Goal: Task Accomplishment & Management: Use online tool/utility

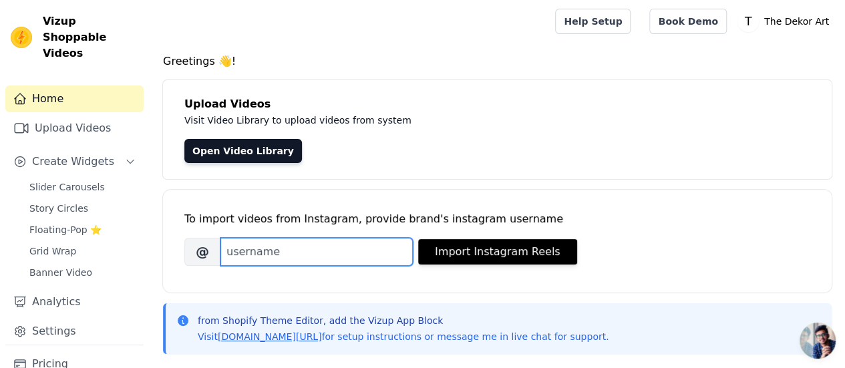
click at [288, 264] on input "Brand's Instagram Username" at bounding box center [316, 252] width 192 height 28
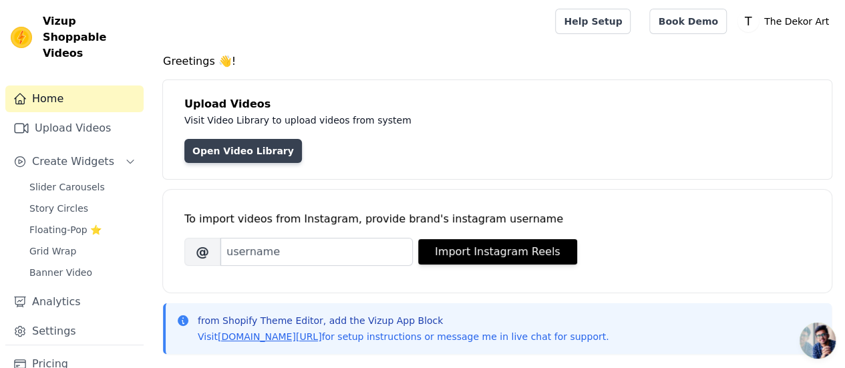
click at [228, 154] on link "Open Video Library" at bounding box center [243, 151] width 118 height 24
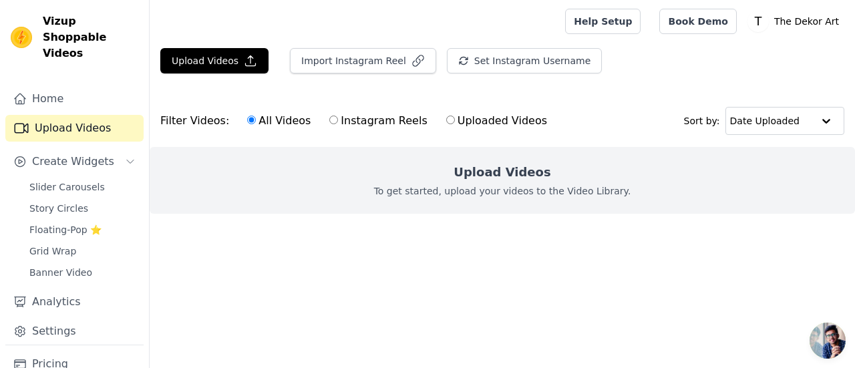
click at [501, 206] on div "Upload Videos To get started, upload your videos to the Video Library." at bounding box center [502, 180] width 705 height 67
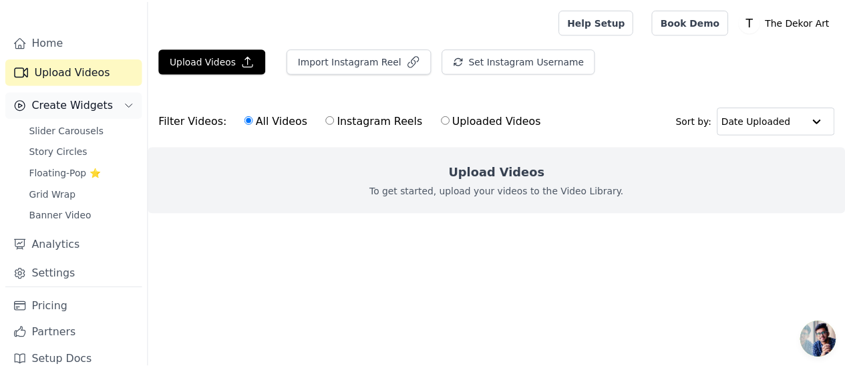
scroll to position [56, 0]
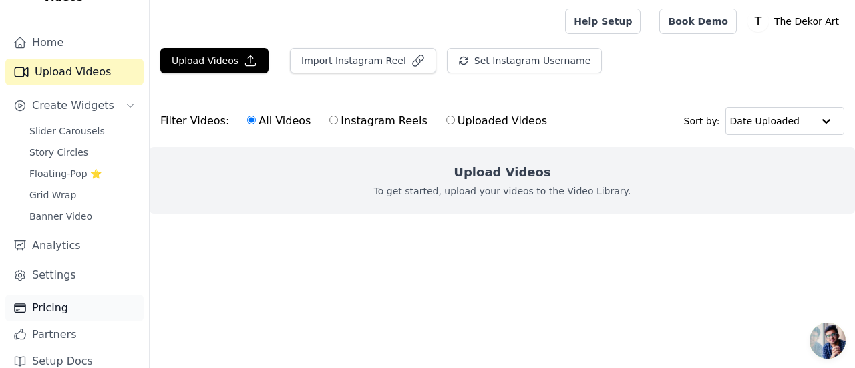
click at [69, 294] on link "Pricing" at bounding box center [74, 307] width 138 height 27
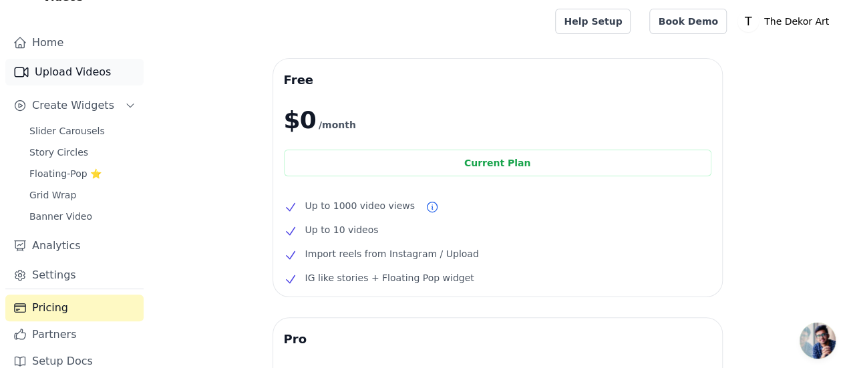
click at [102, 59] on link "Upload Videos" at bounding box center [74, 72] width 138 height 27
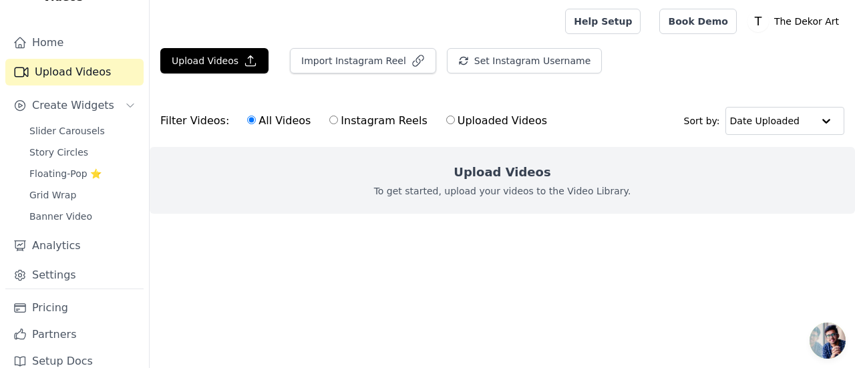
click at [465, 188] on p "To get started, upload your videos to the Video Library." at bounding box center [502, 190] width 257 height 13
click at [203, 59] on button "Upload Videos" at bounding box center [214, 60] width 108 height 25
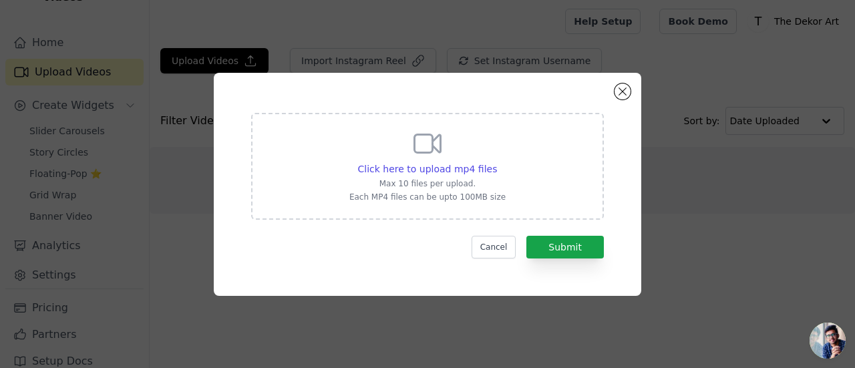
click at [508, 180] on div "Click here to upload mp4 files Max 10 files per upload. Each MP4 files can be u…" at bounding box center [427, 166] width 353 height 107
click at [497, 162] on input "Click here to upload mp4 files Max 10 files per upload. Each MP4 files can be u…" at bounding box center [496, 162] width 1 height 1
type input "C:\fakepath\WhatsApp Video 2025-04-25 at 8.06.34 PM.mp4"
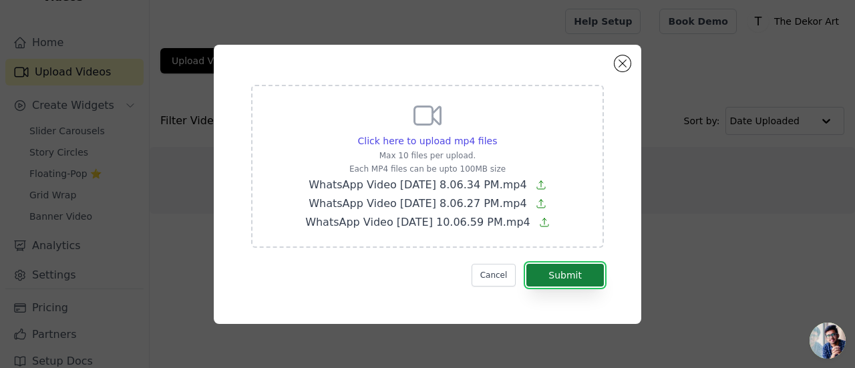
click at [560, 272] on button "Submit" at bounding box center [564, 275] width 77 height 23
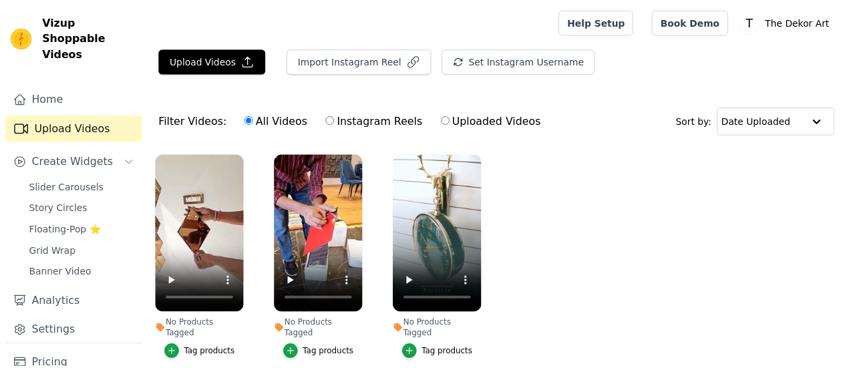
scroll to position [50, 0]
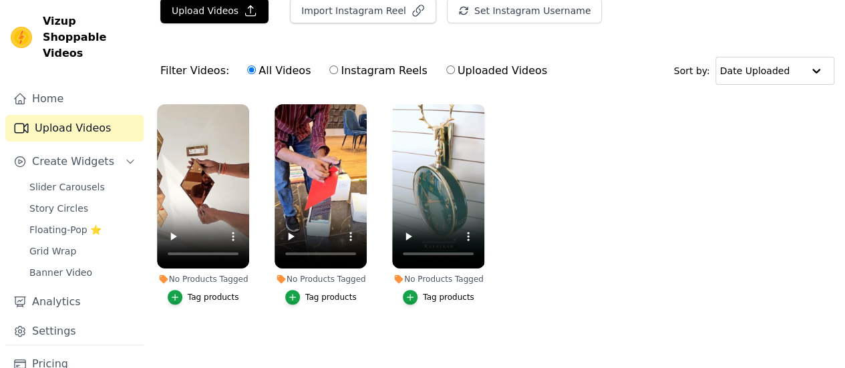
click at [208, 292] on div "Tag products" at bounding box center [213, 297] width 51 height 11
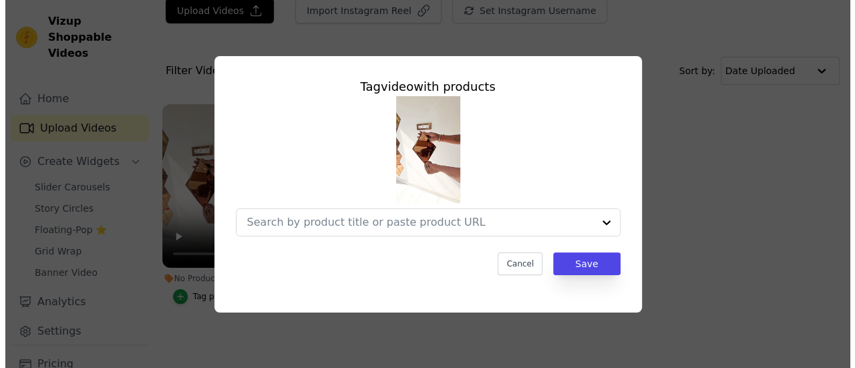
scroll to position [0, 0]
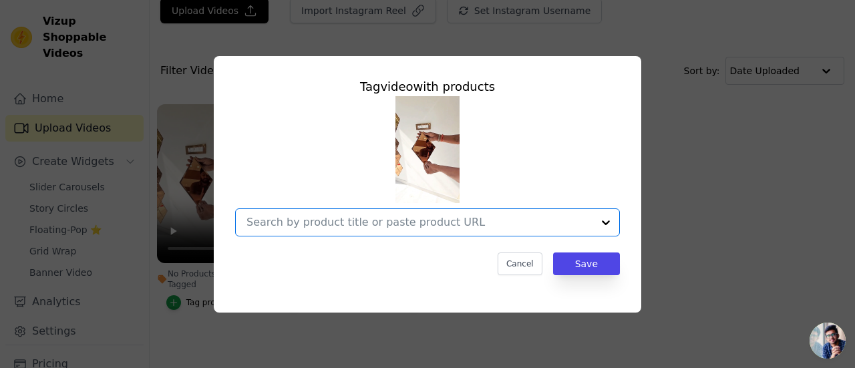
click at [416, 223] on input "No Products Tagged Tag video with products Option undefined, selected. Select i…" at bounding box center [419, 222] width 346 height 13
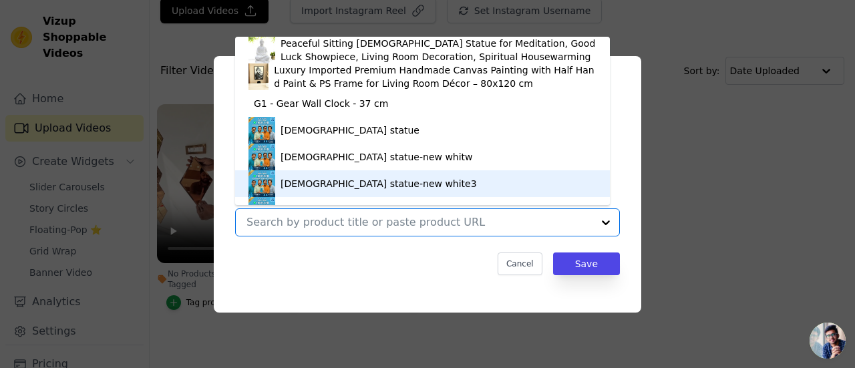
scroll to position [19, 0]
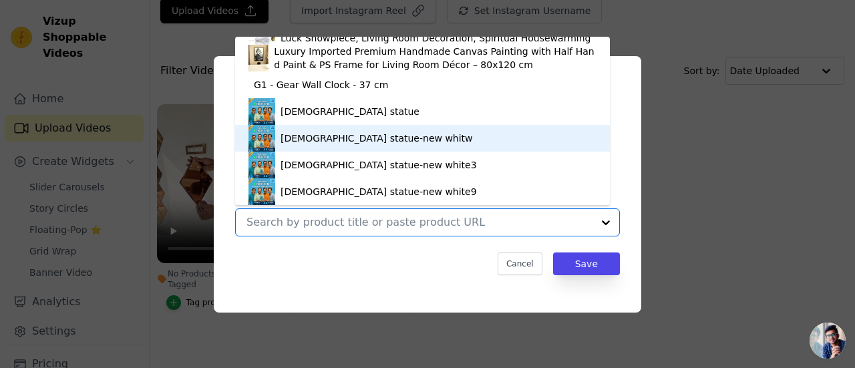
click at [373, 128] on div "Buddha statue-new whitw" at bounding box center [422, 138] width 348 height 27
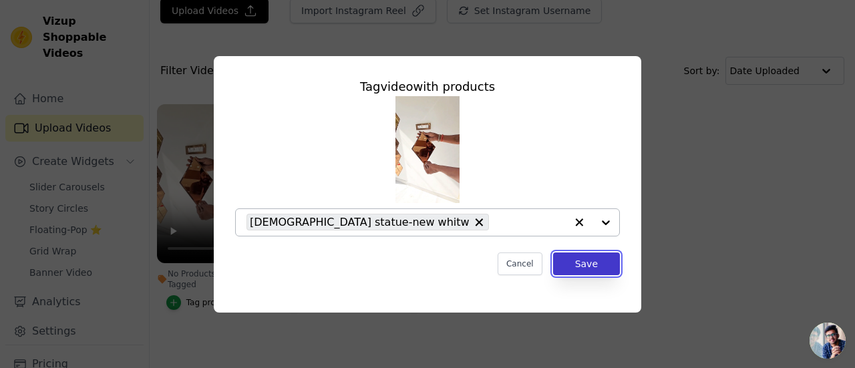
click at [578, 257] on button "Save" at bounding box center [586, 263] width 67 height 23
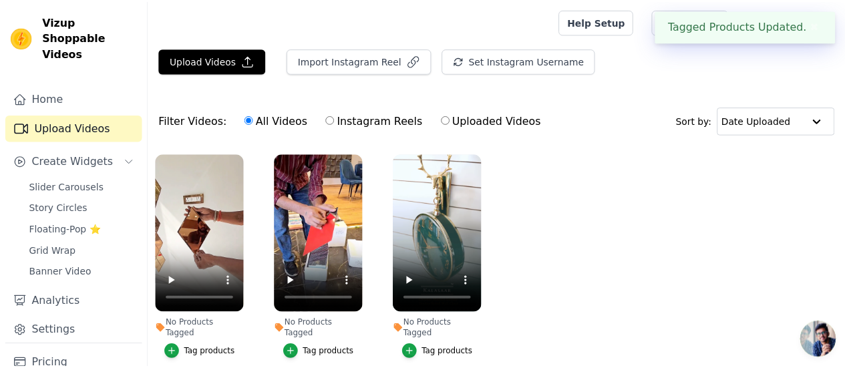
scroll to position [50, 0]
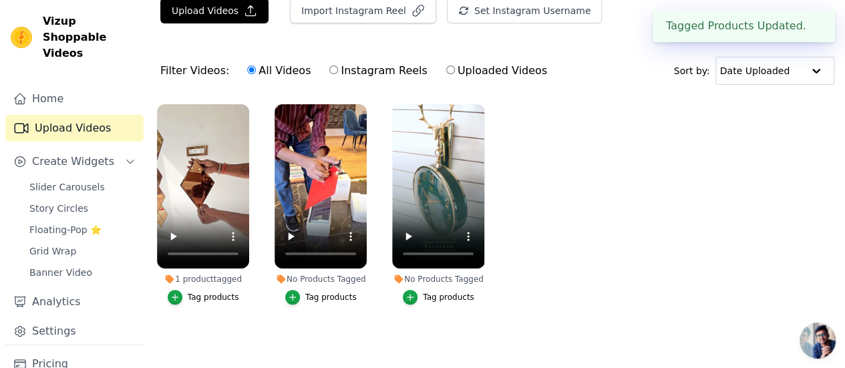
click at [346, 292] on div "Tag products" at bounding box center [330, 297] width 51 height 11
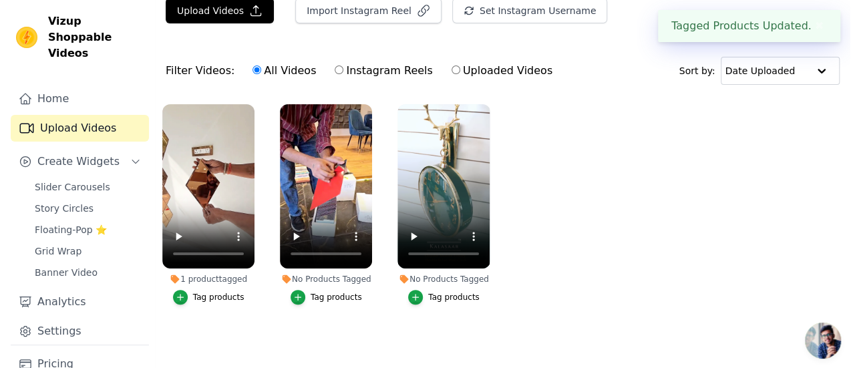
scroll to position [0, 0]
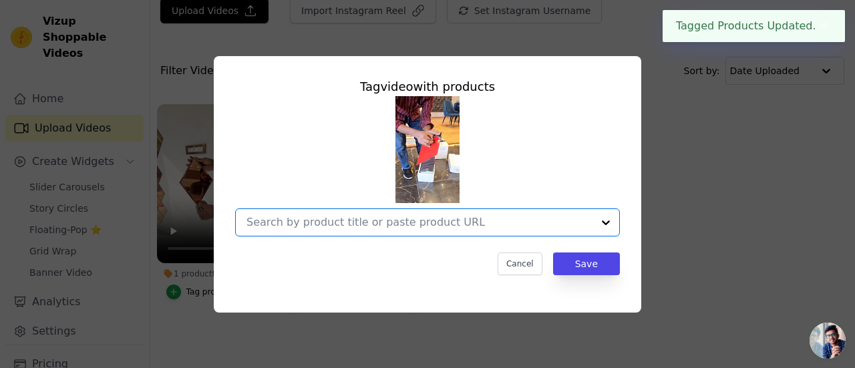
click at [502, 228] on input "No Products Tagged Tag video with products Option undefined, selected. Select i…" at bounding box center [419, 222] width 346 height 13
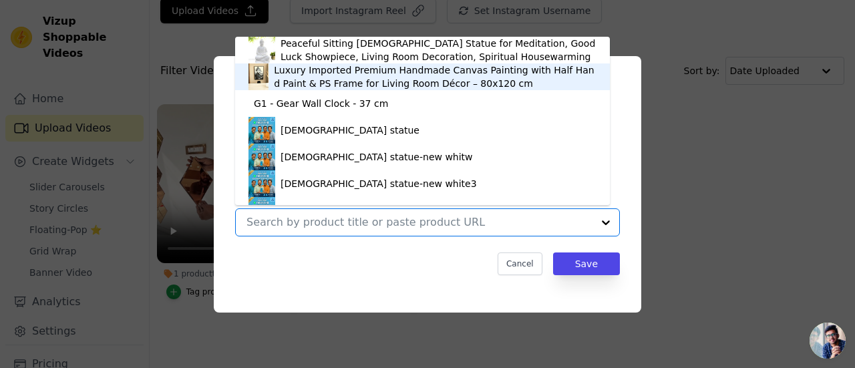
click at [363, 72] on div "Luxury Imported Premium Handmade Canvas Painting with Half Hand Paint & PS Fram…" at bounding box center [435, 76] width 322 height 27
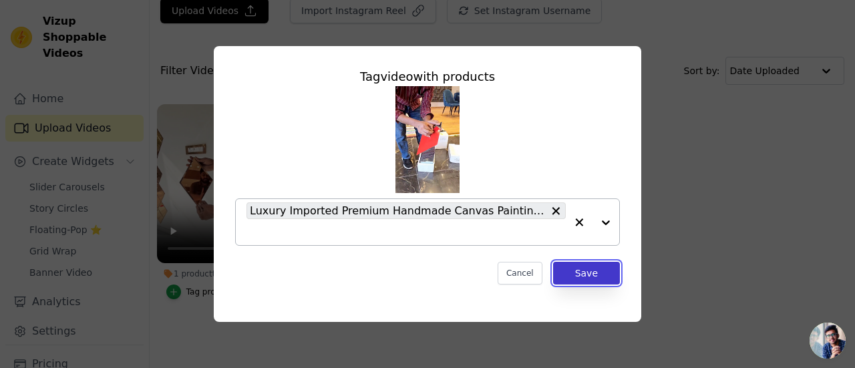
click at [589, 268] on button "Save" at bounding box center [586, 273] width 67 height 23
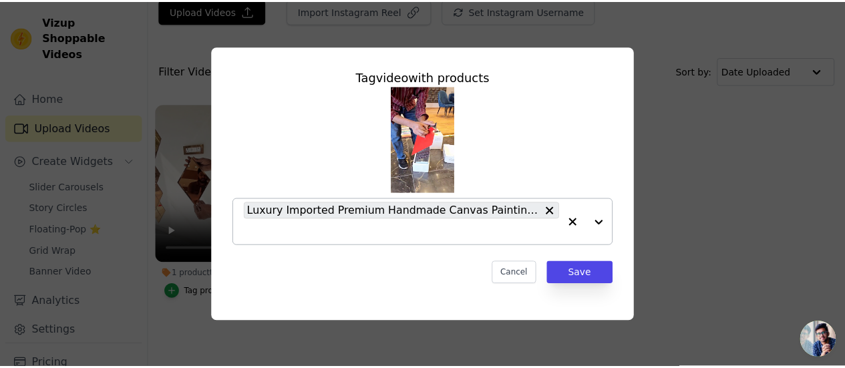
scroll to position [50, 0]
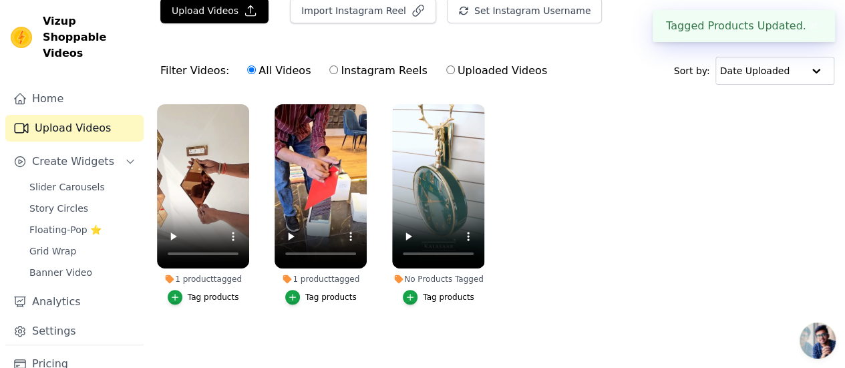
click at [446, 292] on div "Tag products" at bounding box center [448, 297] width 51 height 11
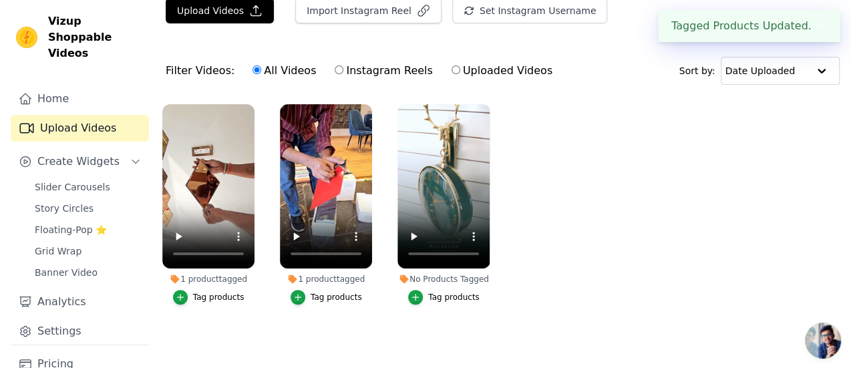
scroll to position [0, 0]
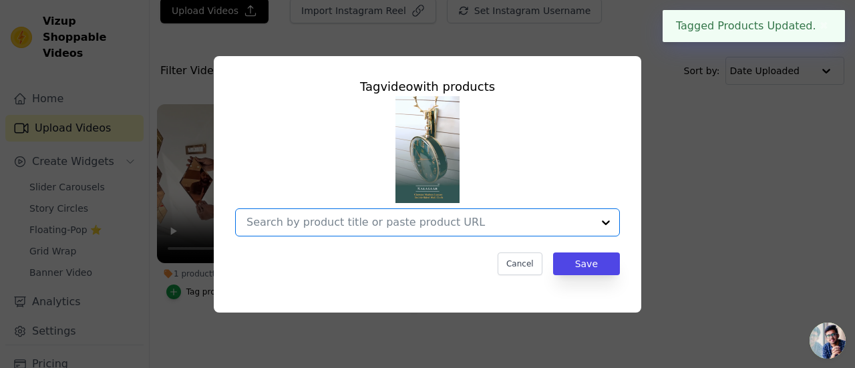
click at [442, 223] on input "No Products Tagged Tag video with products Option undefined, selected. Select i…" at bounding box center [419, 222] width 346 height 13
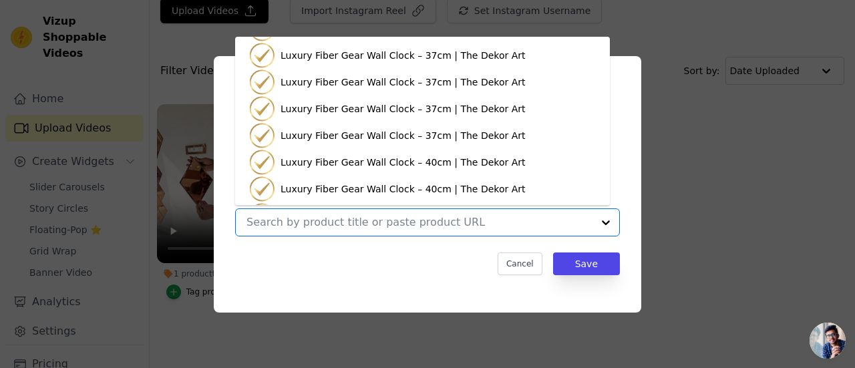
scroll to position [484, 0]
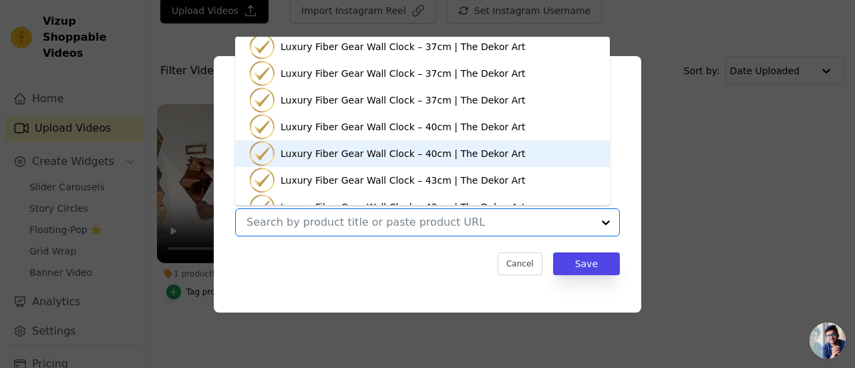
click at [383, 141] on div "Luxury Fiber Gear Wall Clock – 40cm | The Dekor Art" at bounding box center [422, 153] width 348 height 27
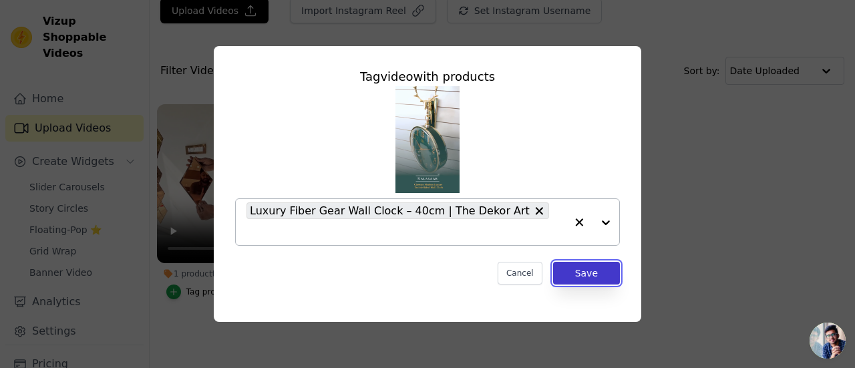
click at [581, 262] on button "Save" at bounding box center [586, 273] width 67 height 23
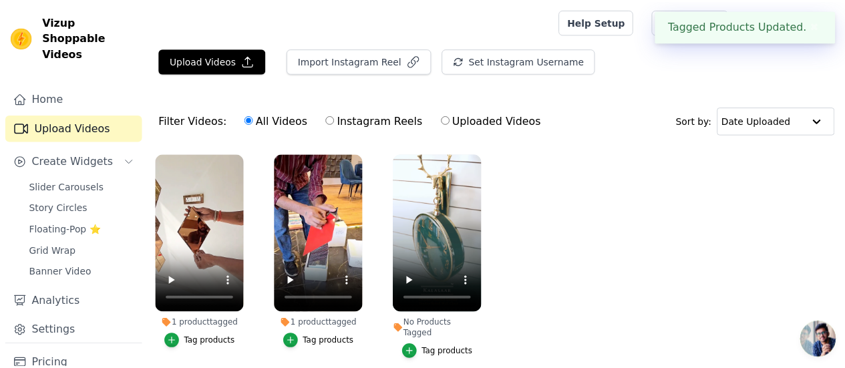
scroll to position [50, 0]
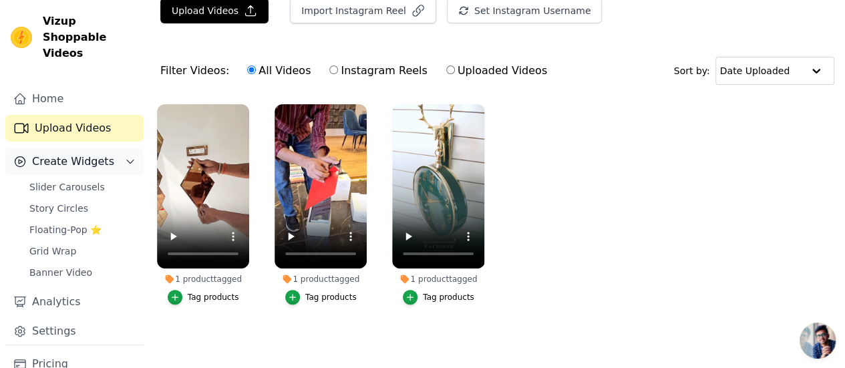
click at [106, 148] on button "Create Widgets" at bounding box center [74, 161] width 138 height 27
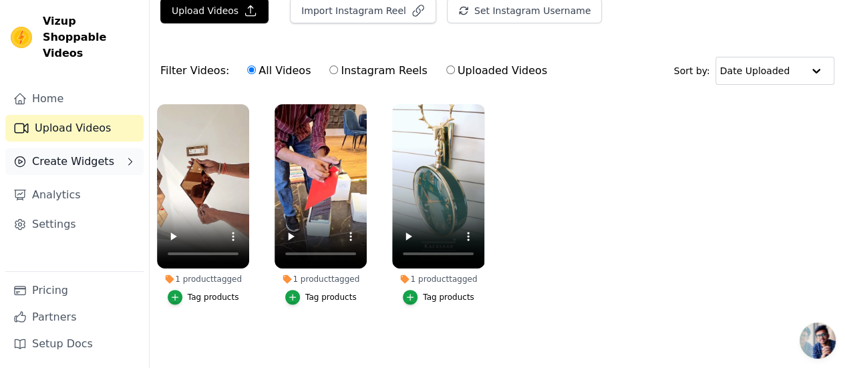
click at [106, 148] on button "Create Widgets" at bounding box center [74, 161] width 138 height 27
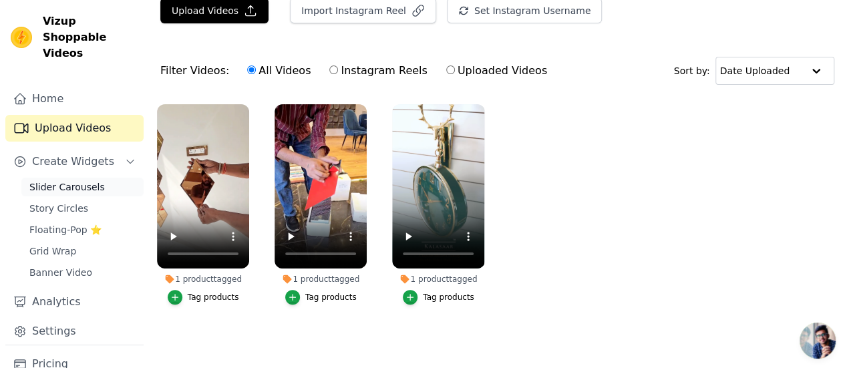
click at [85, 180] on span "Slider Carousels" at bounding box center [66, 186] width 75 height 13
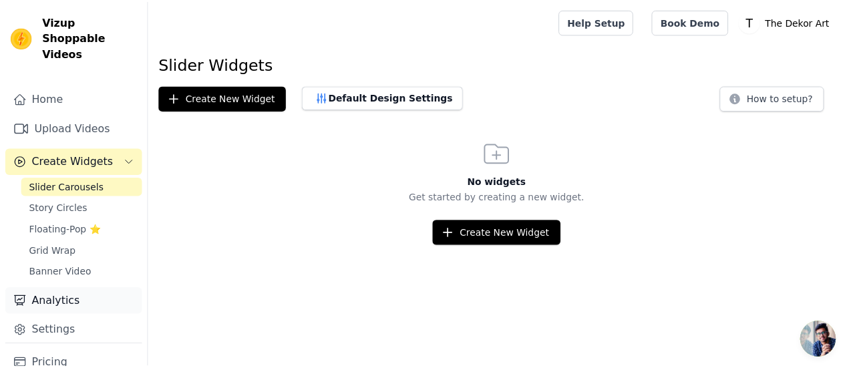
scroll to position [57, 0]
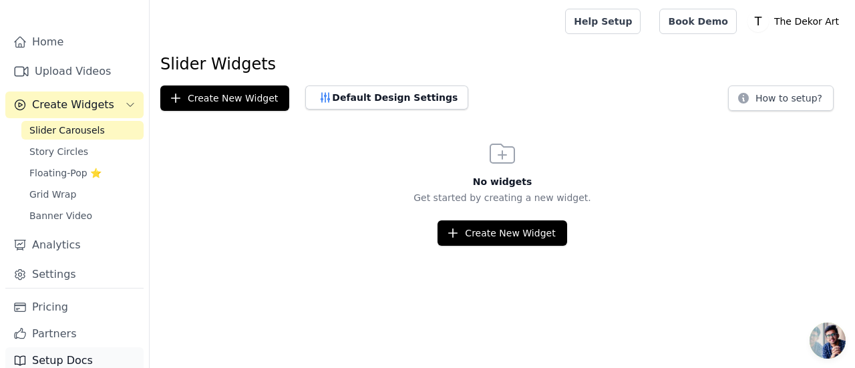
click at [93, 347] on link "Setup Docs" at bounding box center [74, 360] width 138 height 27
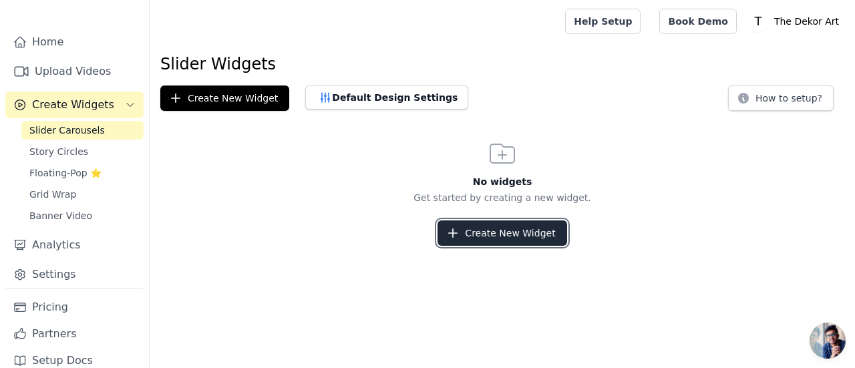
click at [505, 226] on button "Create New Widget" at bounding box center [501, 232] width 129 height 25
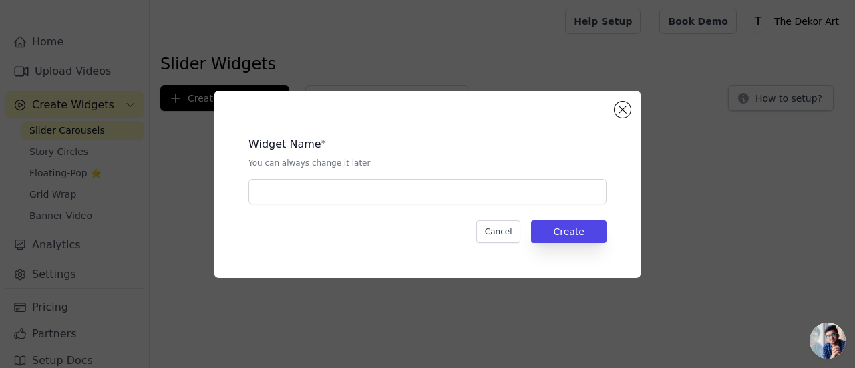
click at [506, 205] on div "Widget Name * You can always change it later Cancel Create" at bounding box center [427, 184] width 385 height 144
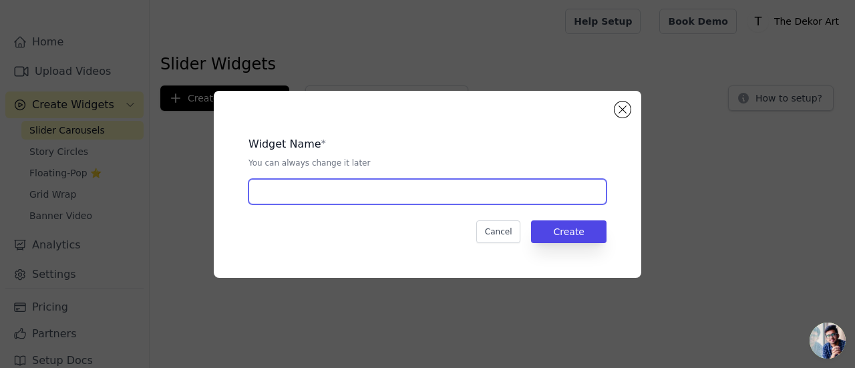
click at [504, 197] on input "text" at bounding box center [427, 191] width 358 height 25
type input "Reels section"
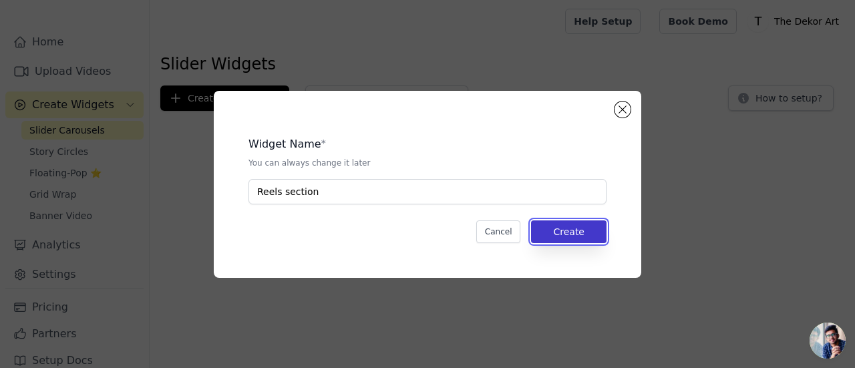
click at [586, 231] on button "Create" at bounding box center [568, 231] width 75 height 23
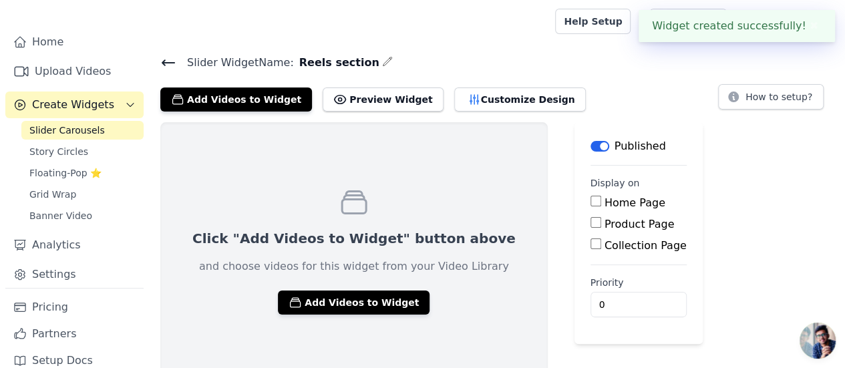
click at [590, 201] on input "Home Page" at bounding box center [595, 201] width 11 height 11
checkbox input "true"
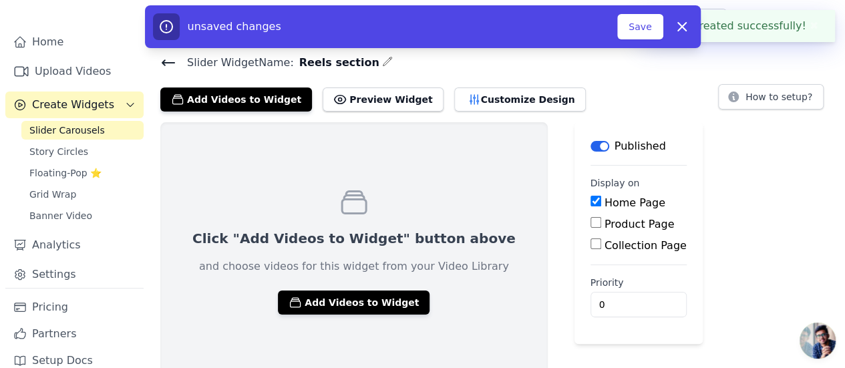
scroll to position [9, 0]
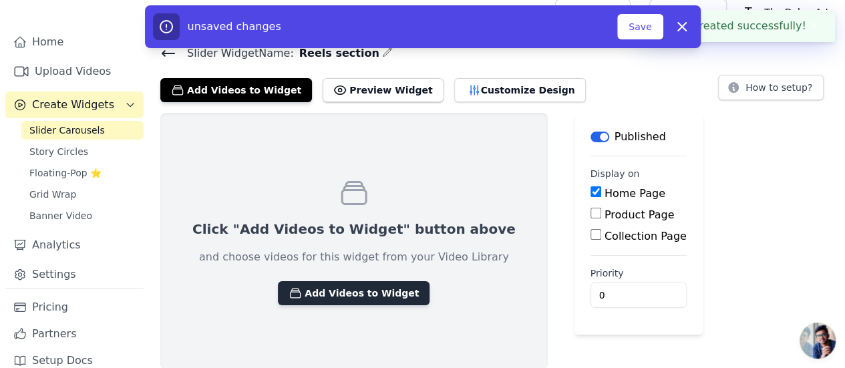
click at [309, 296] on button "Add Videos to Widget" at bounding box center [354, 293] width 152 height 24
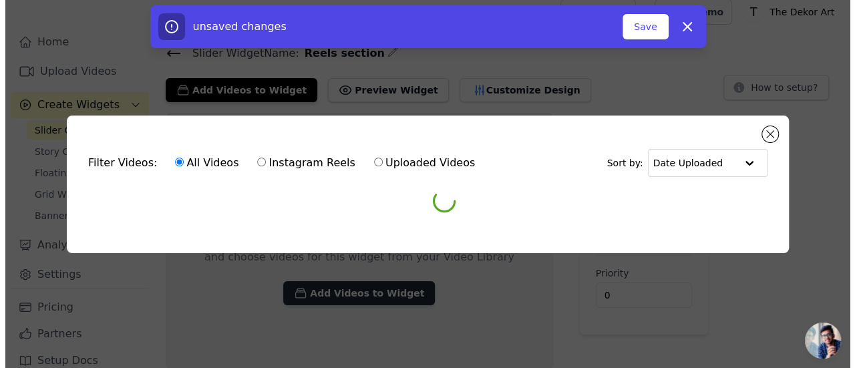
scroll to position [0, 0]
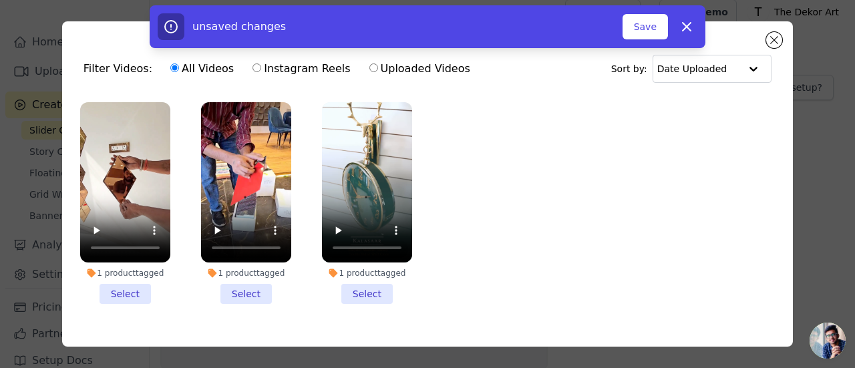
click at [132, 289] on li "1 product tagged Select" at bounding box center [125, 203] width 90 height 202
click at [0, 0] on input "1 product tagged Select" at bounding box center [0, 0] width 0 height 0
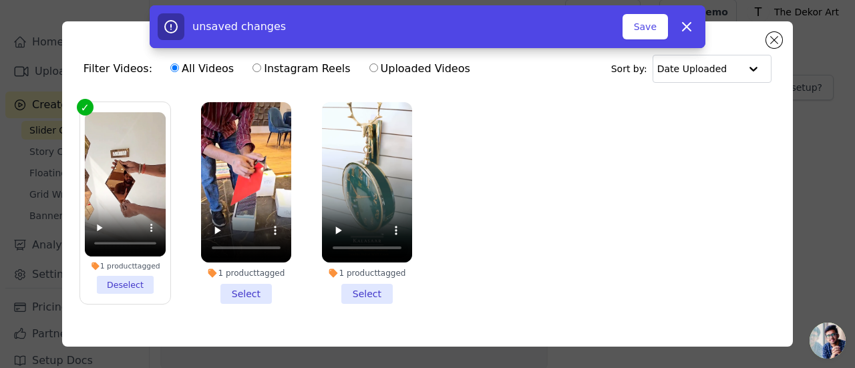
click at [249, 284] on li "1 product tagged Select" at bounding box center [246, 203] width 90 height 202
click at [0, 0] on input "1 product tagged Select" at bounding box center [0, 0] width 0 height 0
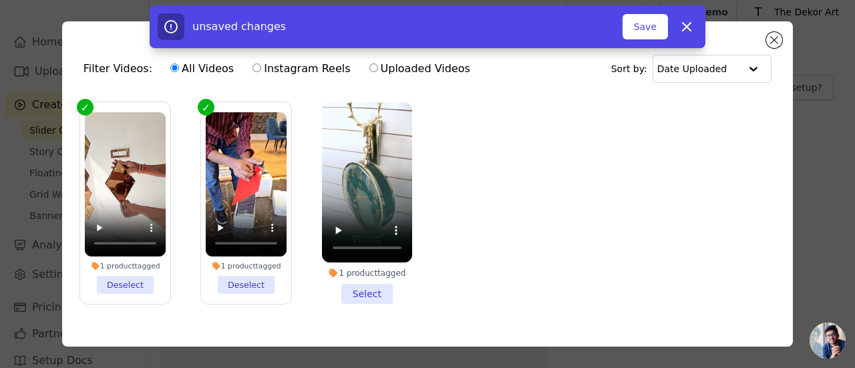
click at [363, 284] on li "1 product tagged Select" at bounding box center [367, 203] width 90 height 202
click at [0, 0] on input "1 product tagged Select" at bounding box center [0, 0] width 0 height 0
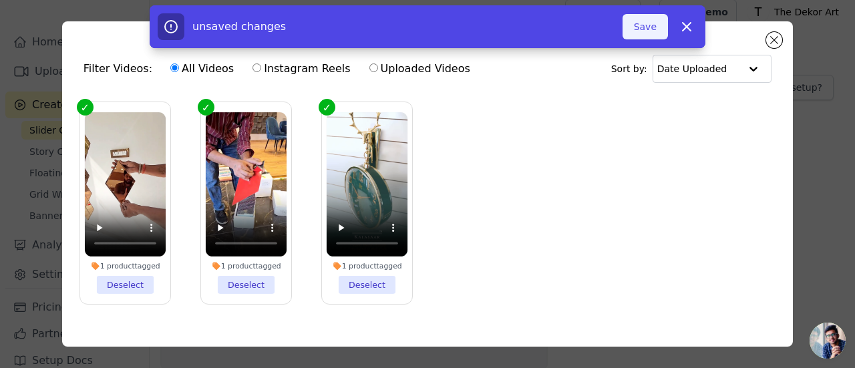
click at [646, 25] on button "Save" at bounding box center [644, 26] width 45 height 25
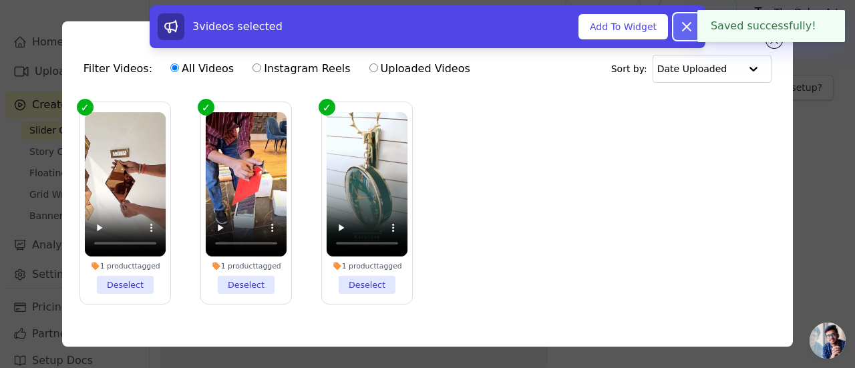
click at [689, 26] on icon at bounding box center [686, 27] width 16 height 16
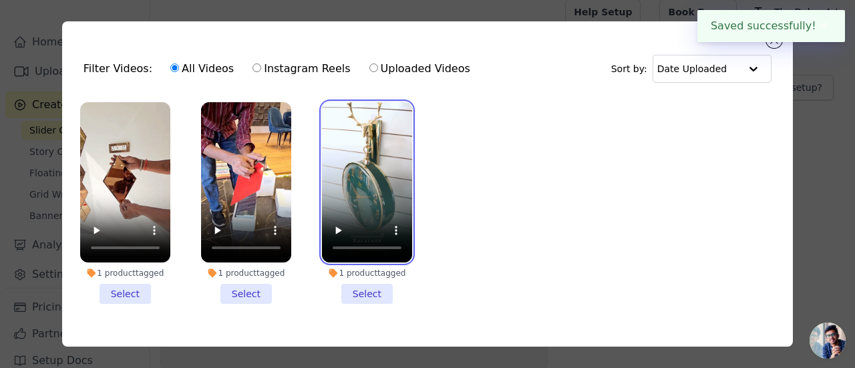
click at [369, 165] on video at bounding box center [367, 182] width 90 height 160
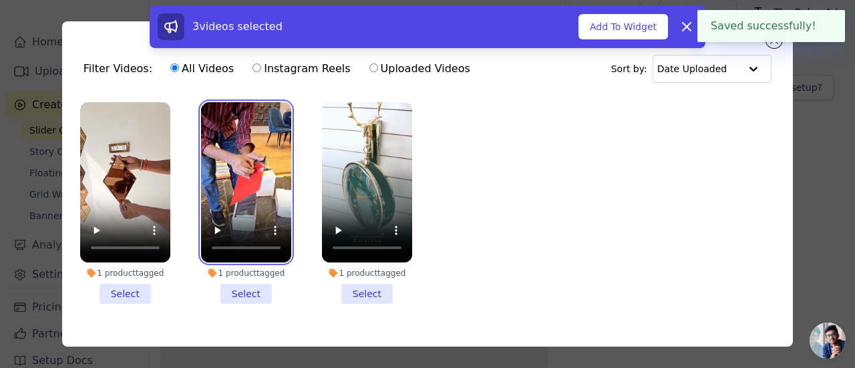
click at [240, 181] on video at bounding box center [246, 182] width 90 height 160
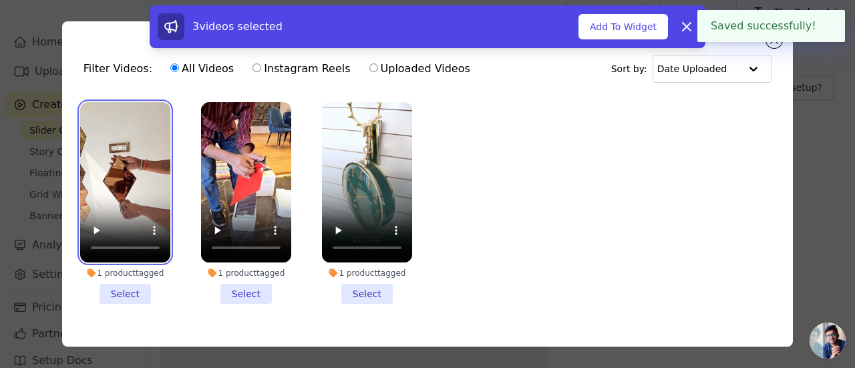
click at [120, 186] on video at bounding box center [125, 182] width 90 height 160
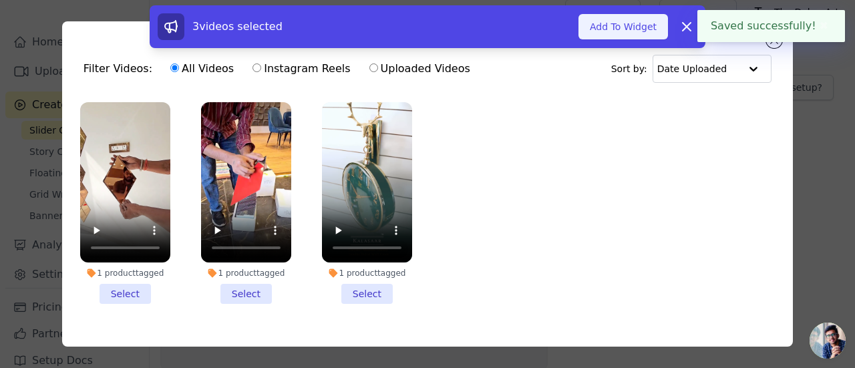
click at [630, 36] on button "Add To Widget" at bounding box center [622, 26] width 89 height 25
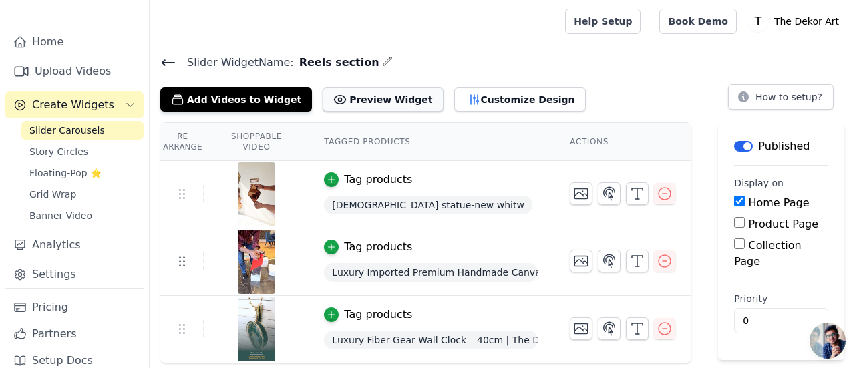
click at [361, 105] on button "Preview Widget" at bounding box center [383, 99] width 120 height 24
click at [471, 104] on button "Customize Design" at bounding box center [520, 99] width 132 height 24
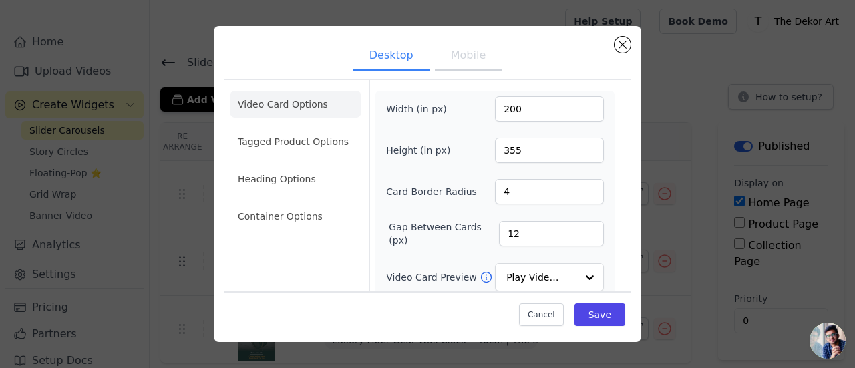
click at [455, 49] on button "Mobile" at bounding box center [468, 56] width 67 height 29
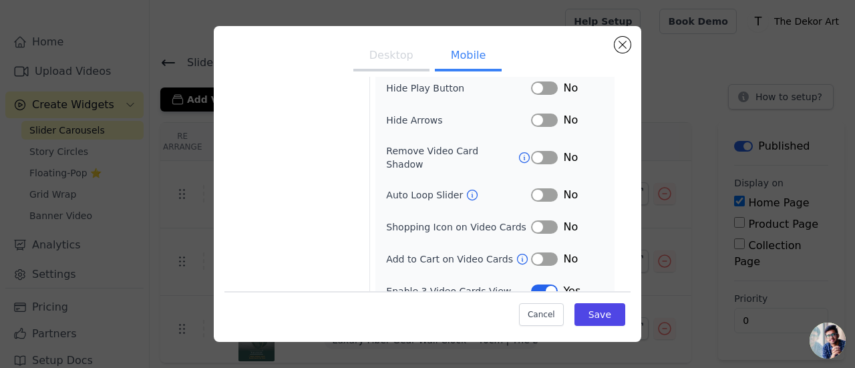
scroll to position [231, 0]
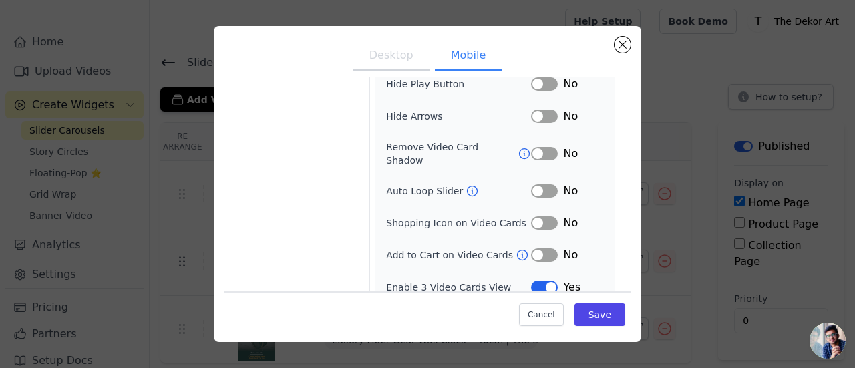
click at [465, 184] on icon at bounding box center [471, 190] width 13 height 13
click at [542, 216] on button "Label" at bounding box center [544, 222] width 27 height 13
click at [612, 315] on button "Save" at bounding box center [599, 314] width 51 height 23
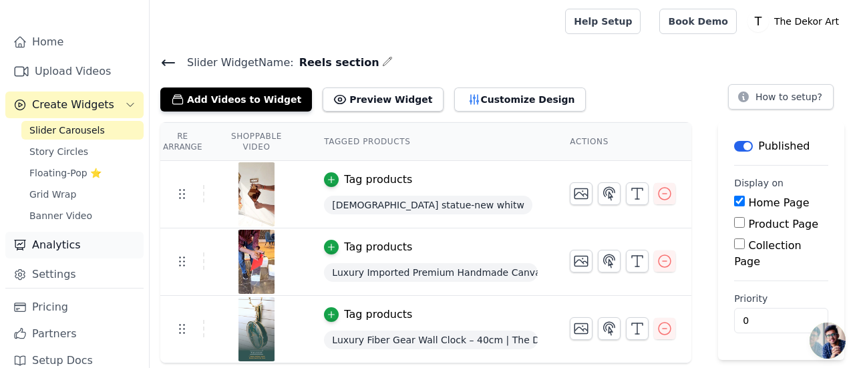
scroll to position [0, 0]
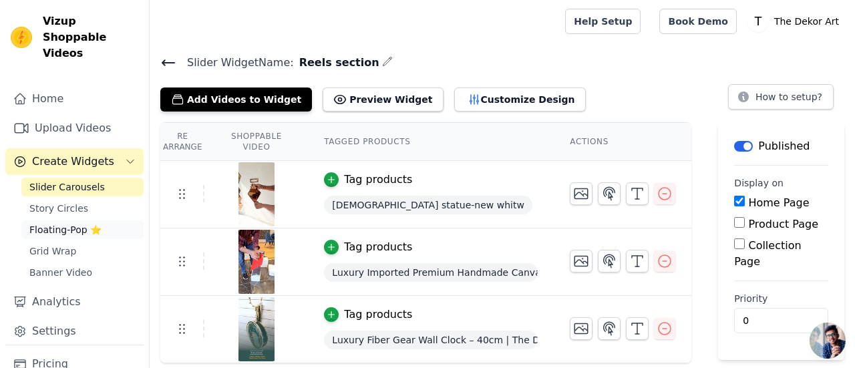
click at [73, 223] on span "Floating-Pop ⭐" at bounding box center [65, 229] width 72 height 13
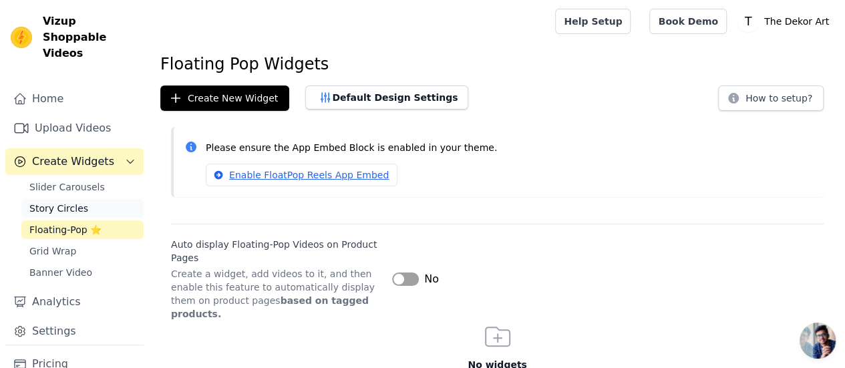
click at [84, 199] on link "Story Circles" at bounding box center [82, 208] width 122 height 19
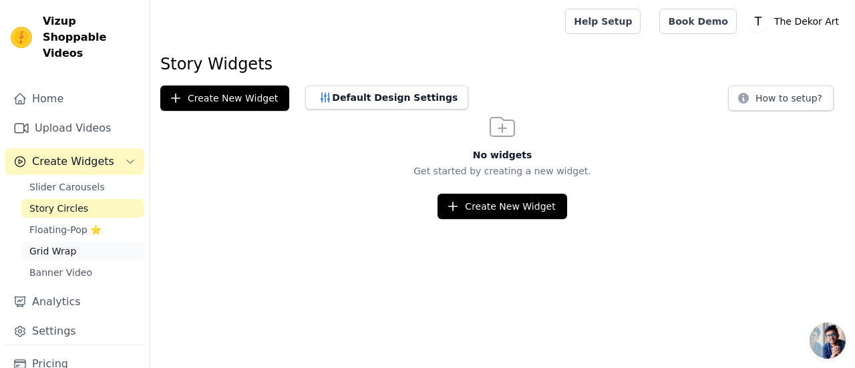
click at [88, 242] on link "Grid Wrap" at bounding box center [82, 251] width 122 height 19
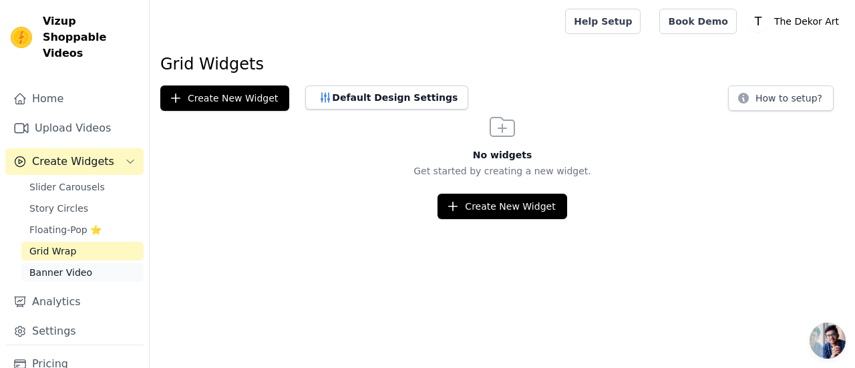
click at [87, 263] on link "Banner Video" at bounding box center [82, 272] width 122 height 19
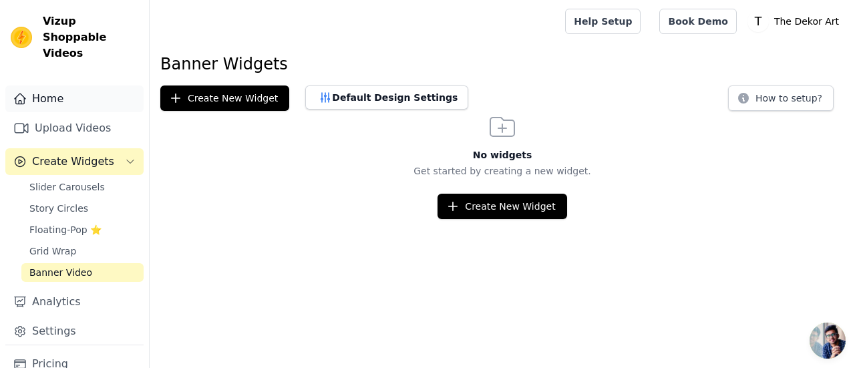
click at [61, 85] on link "Home" at bounding box center [74, 98] width 138 height 27
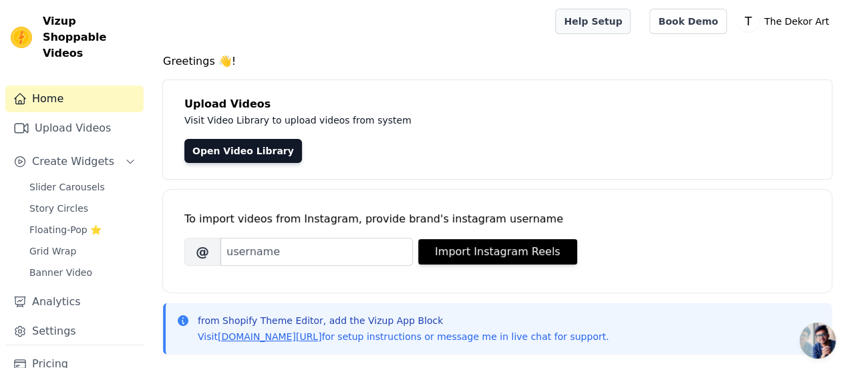
click at [630, 24] on link "Help Setup" at bounding box center [592, 21] width 75 height 25
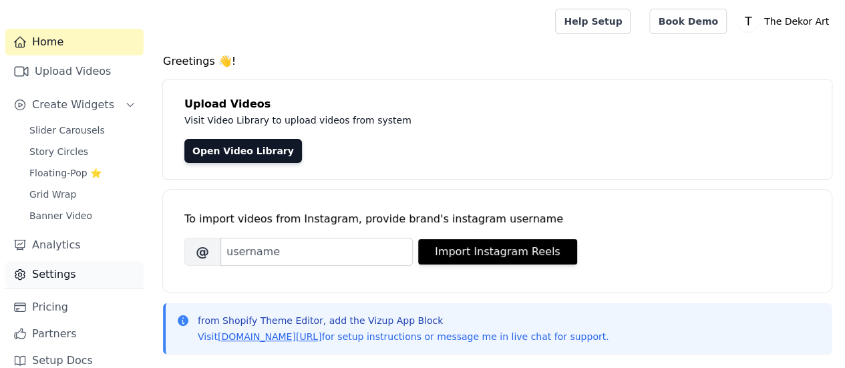
click at [77, 261] on link "Settings" at bounding box center [74, 274] width 138 height 27
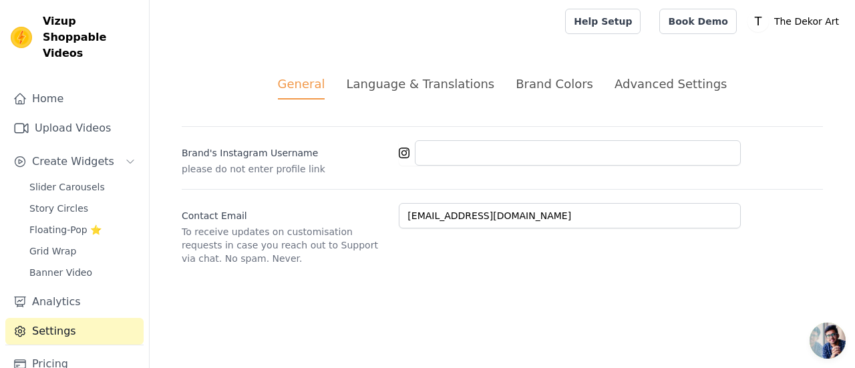
click at [383, 79] on div "Language & Translations" at bounding box center [420, 84] width 148 height 18
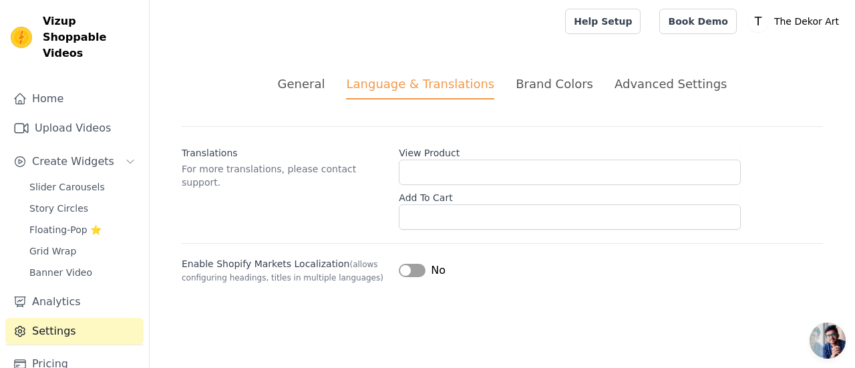
click at [561, 86] on div "Brand Colors" at bounding box center [554, 84] width 77 height 18
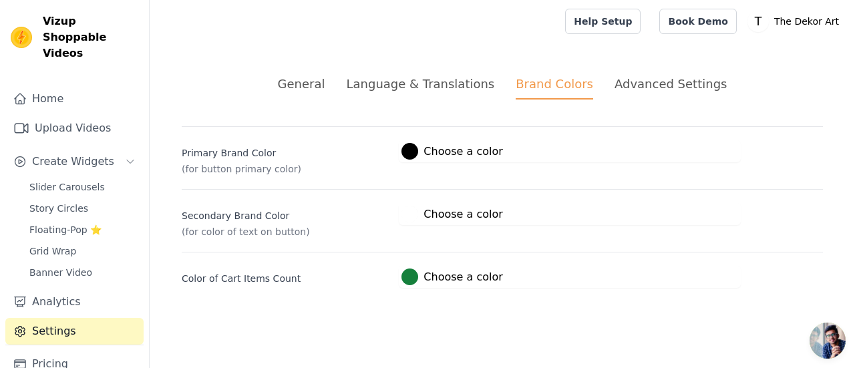
click at [620, 83] on div "Advanced Settings" at bounding box center [670, 84] width 112 height 18
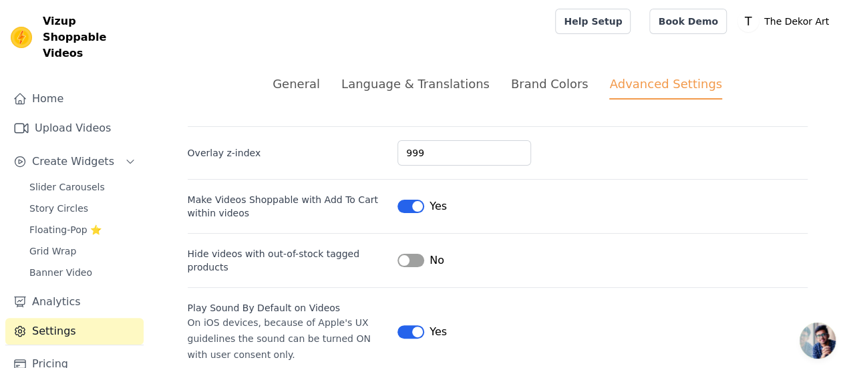
click at [337, 91] on ul "General Language & Translations Brand Colors Advanced Settings" at bounding box center [498, 87] width 620 height 25
click at [567, 87] on div "Brand Colors" at bounding box center [549, 84] width 77 height 18
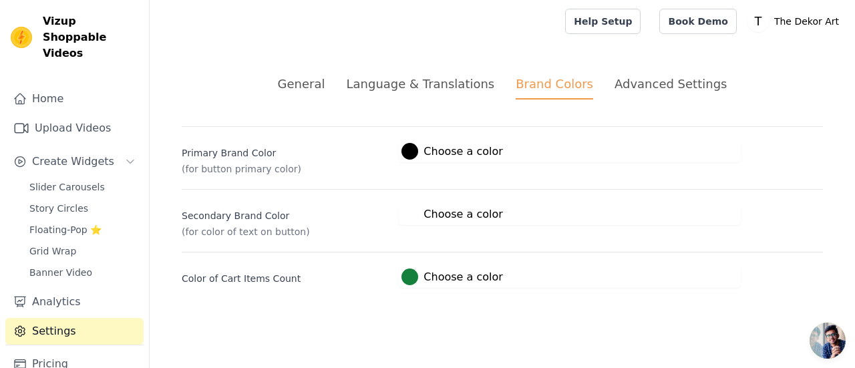
click at [414, 149] on div at bounding box center [409, 151] width 17 height 17
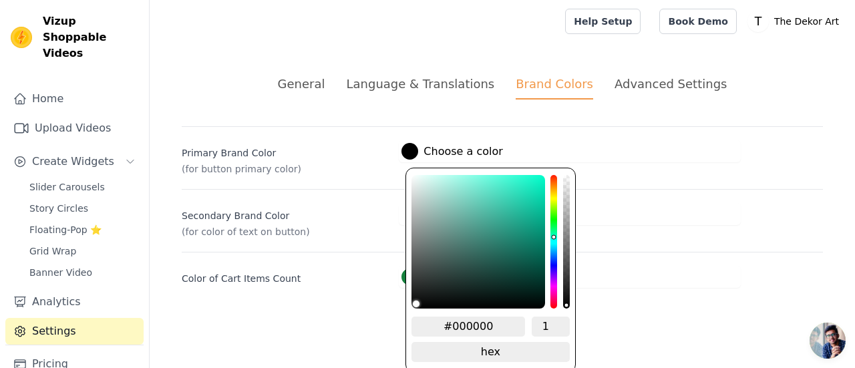
click at [555, 235] on div "hue channel" at bounding box center [553, 242] width 7 height 134
click at [608, 254] on div "Color of Cart Items Count #15803c Choose a color #15803c 1 hex change to rgb" at bounding box center [502, 270] width 641 height 36
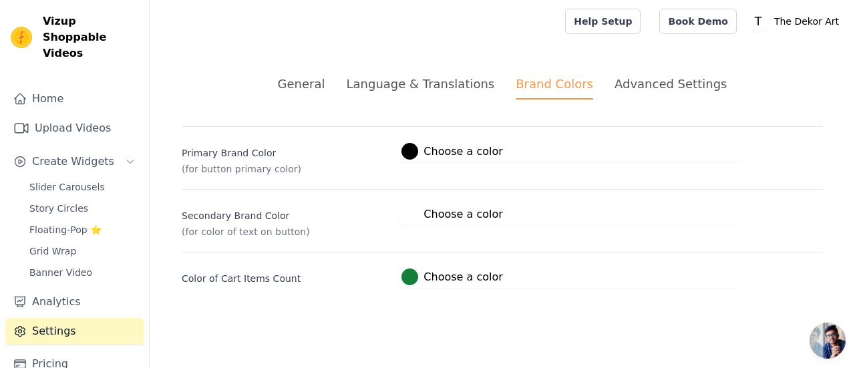
click at [694, 81] on div "Advanced Settings" at bounding box center [670, 84] width 112 height 18
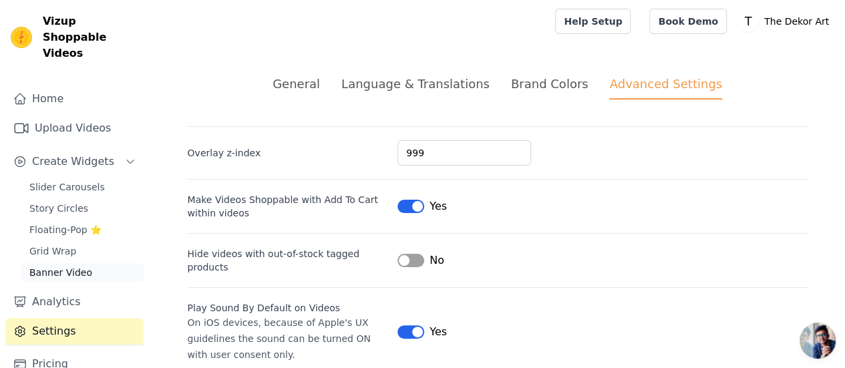
scroll to position [57, 0]
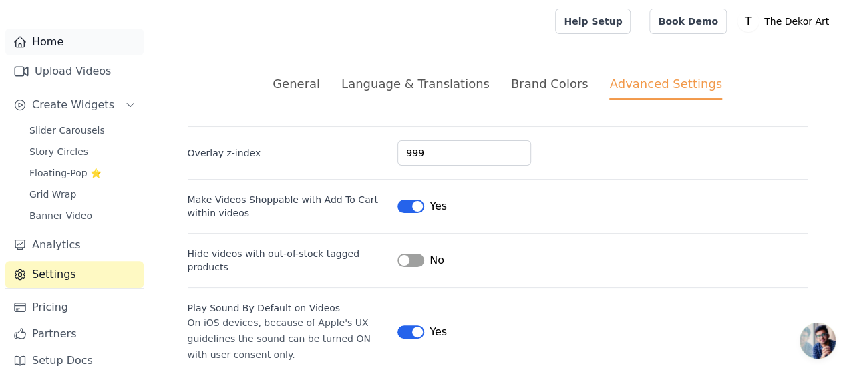
click at [43, 29] on link "Home" at bounding box center [74, 42] width 138 height 27
